Goal: Navigation & Orientation: Find specific page/section

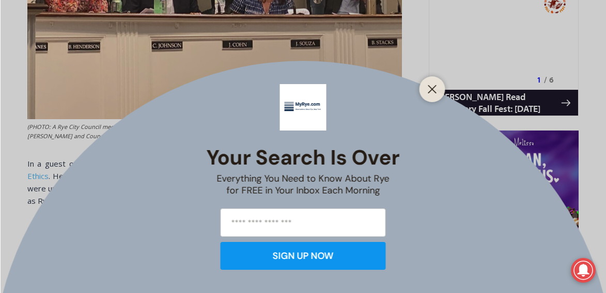
scroll to position [679, 0]
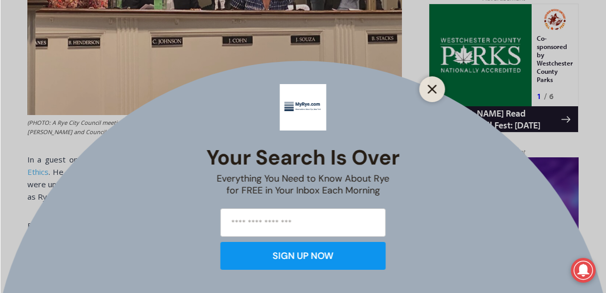
click at [431, 87] on icon "Close" at bounding box center [431, 89] width 9 height 9
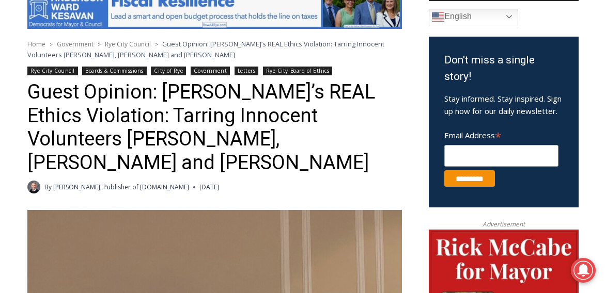
scroll to position [278, 0]
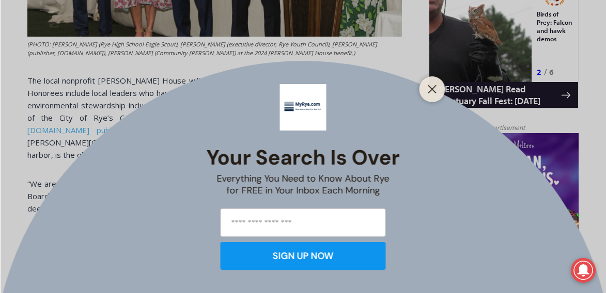
scroll to position [706, 0]
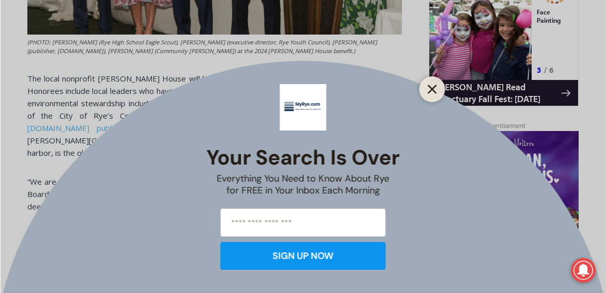
click at [435, 86] on line "Close" at bounding box center [431, 89] width 7 height 7
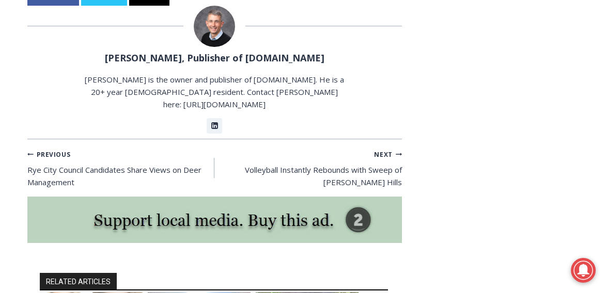
scroll to position [6037, 0]
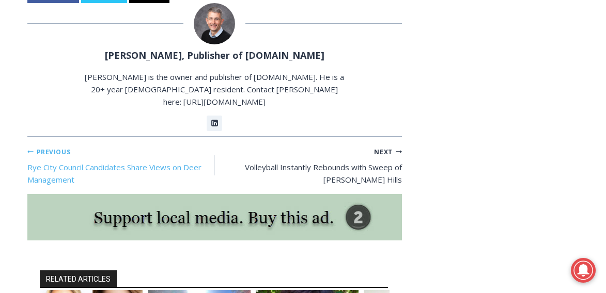
click at [152, 145] on link "Previous Previous Rye City Council Candidates Share Views on Deer Management" at bounding box center [120, 165] width 187 height 41
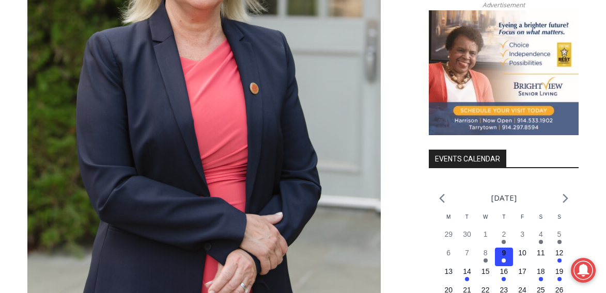
scroll to position [1141, 0]
